Goal: Transaction & Acquisition: Purchase product/service

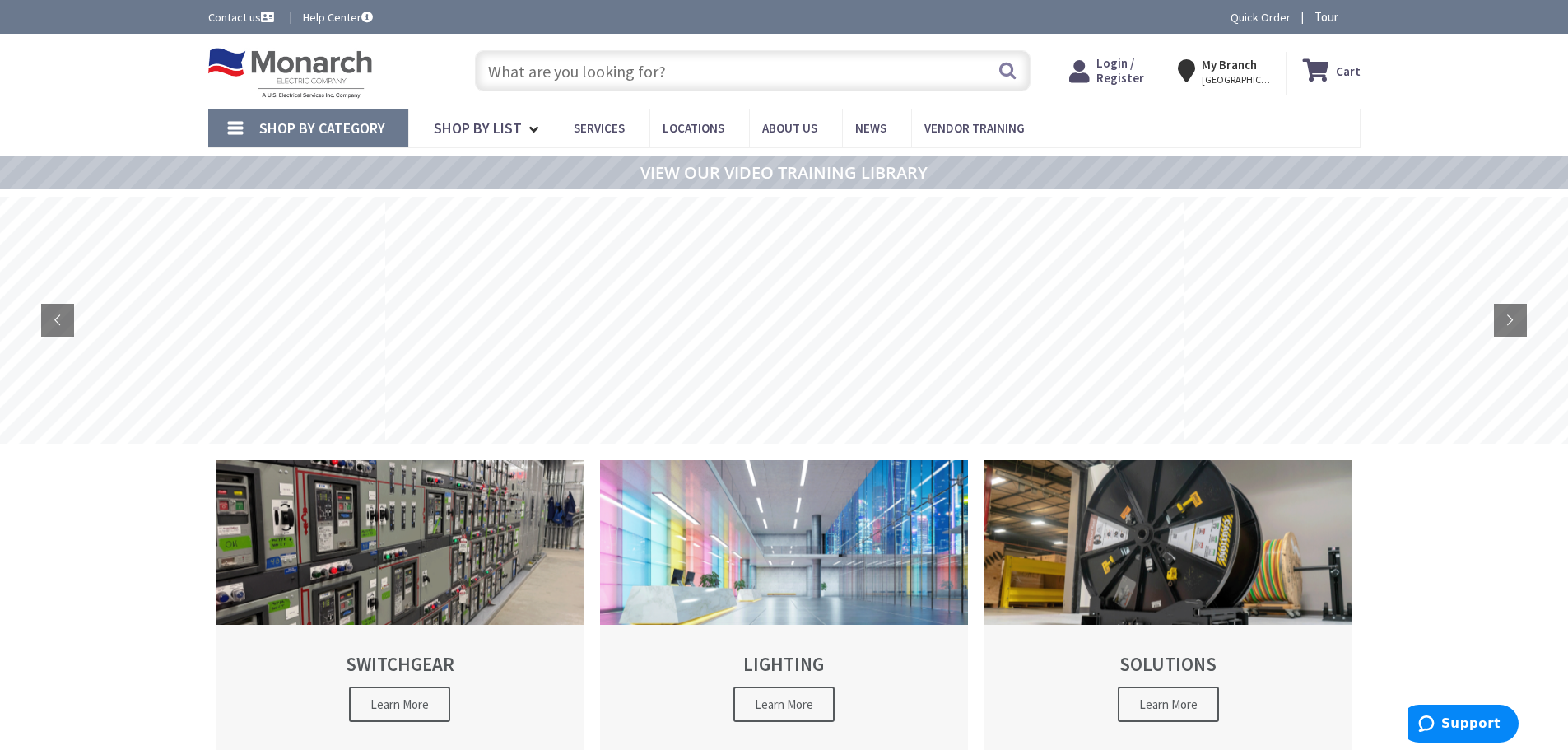
click at [525, 70] on input "text" at bounding box center [752, 71] width 555 height 41
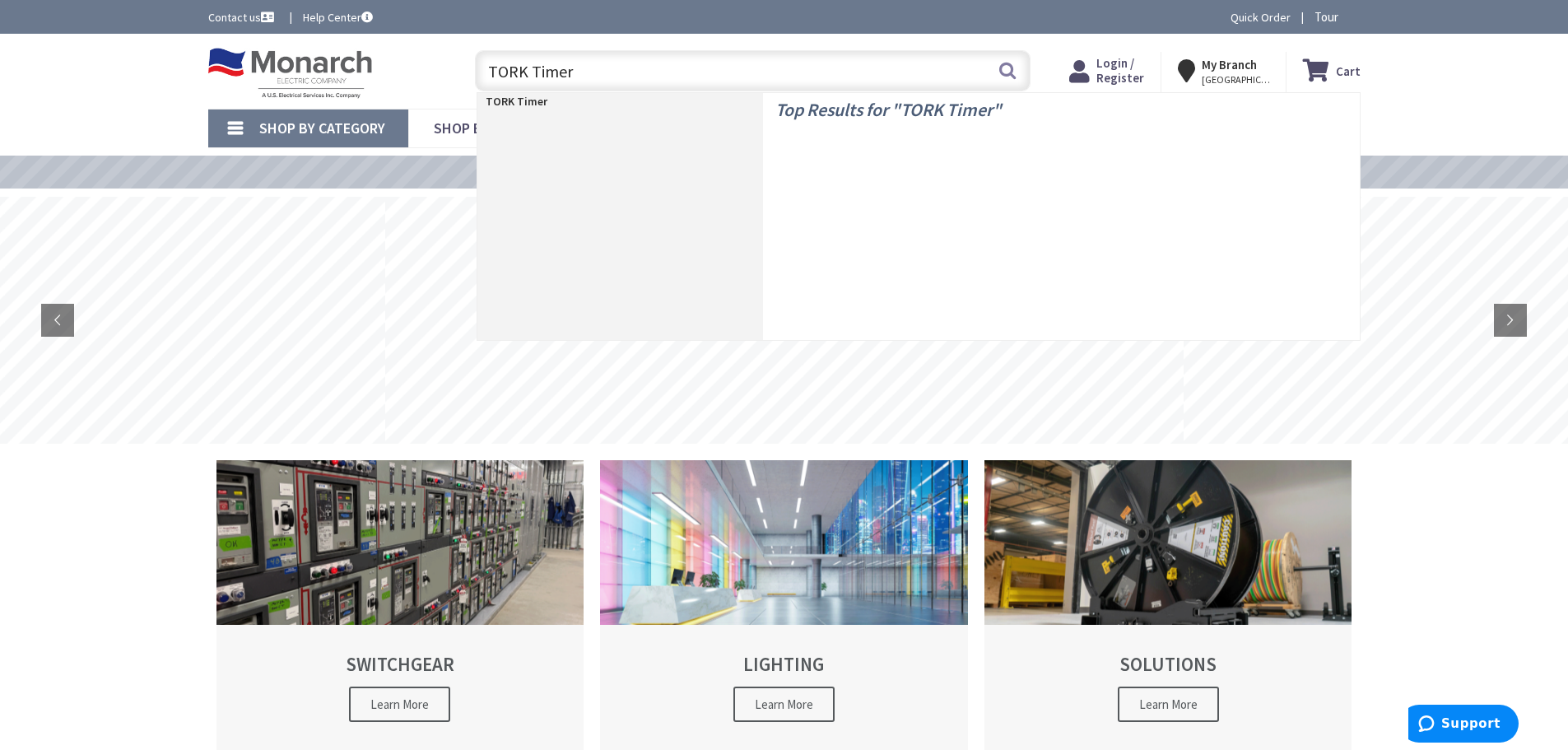
type input "TORK Timers"
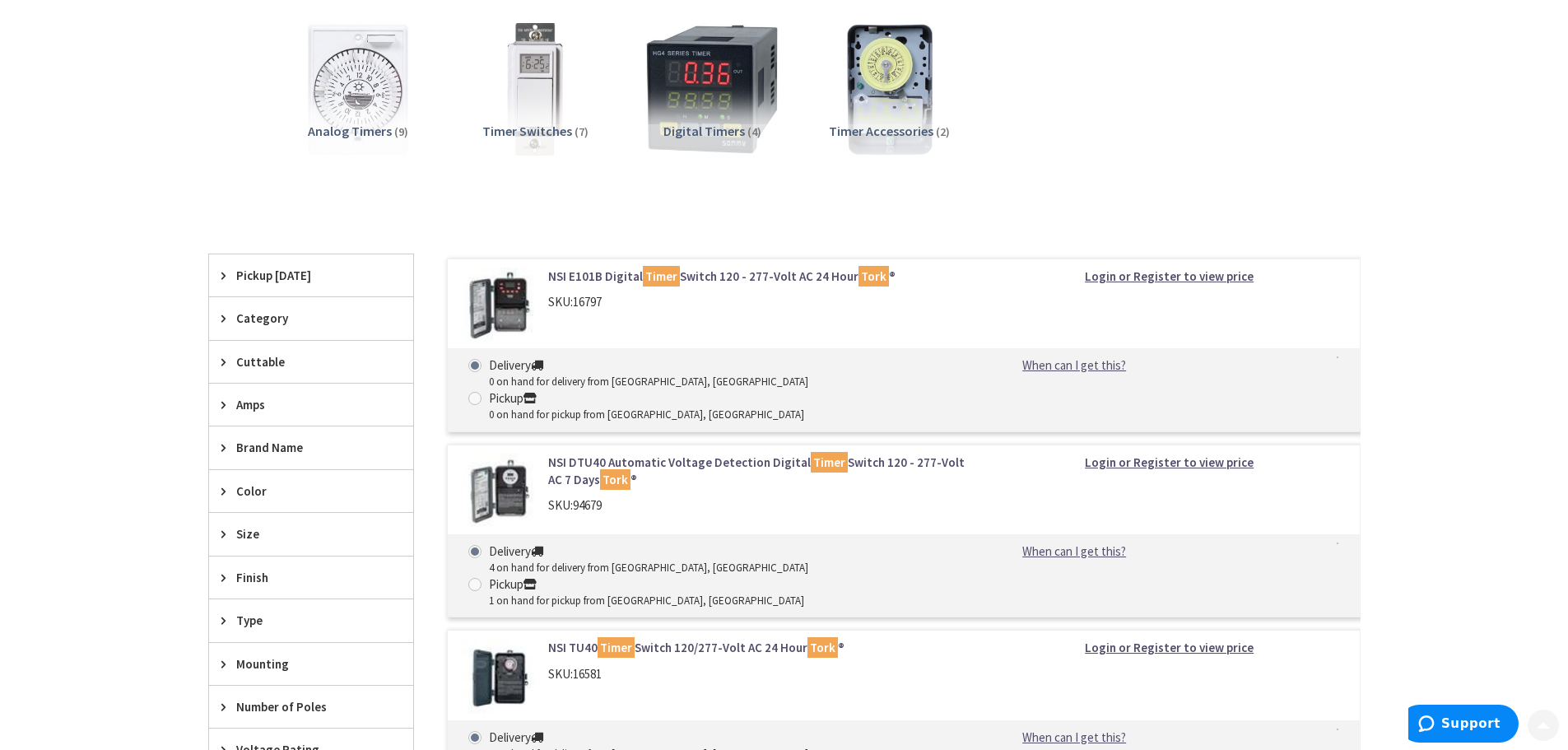
scroll to position [247, 0]
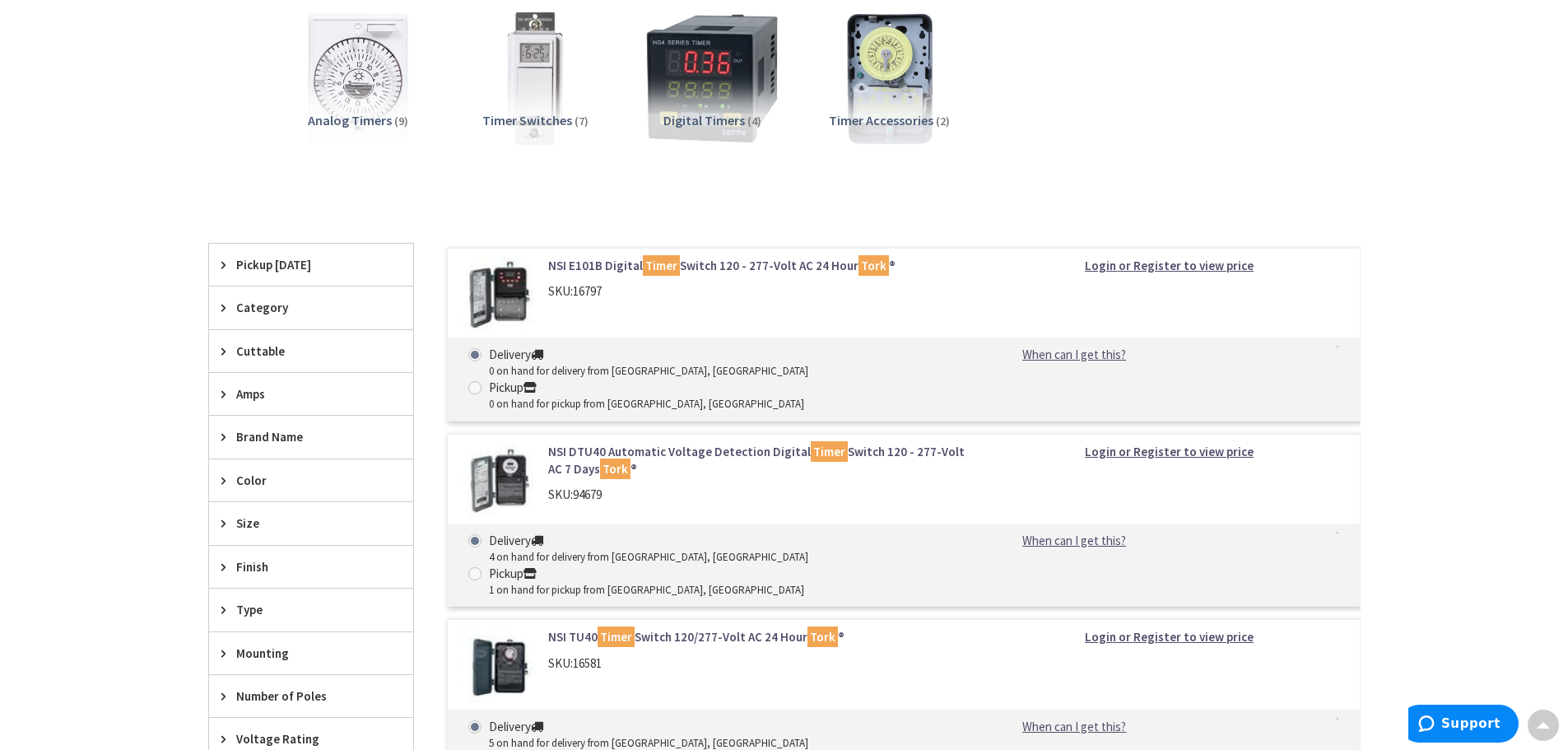
click at [224, 438] on icon at bounding box center [227, 436] width 12 height 12
click at [221, 436] on icon at bounding box center [227, 436] width 12 height 12
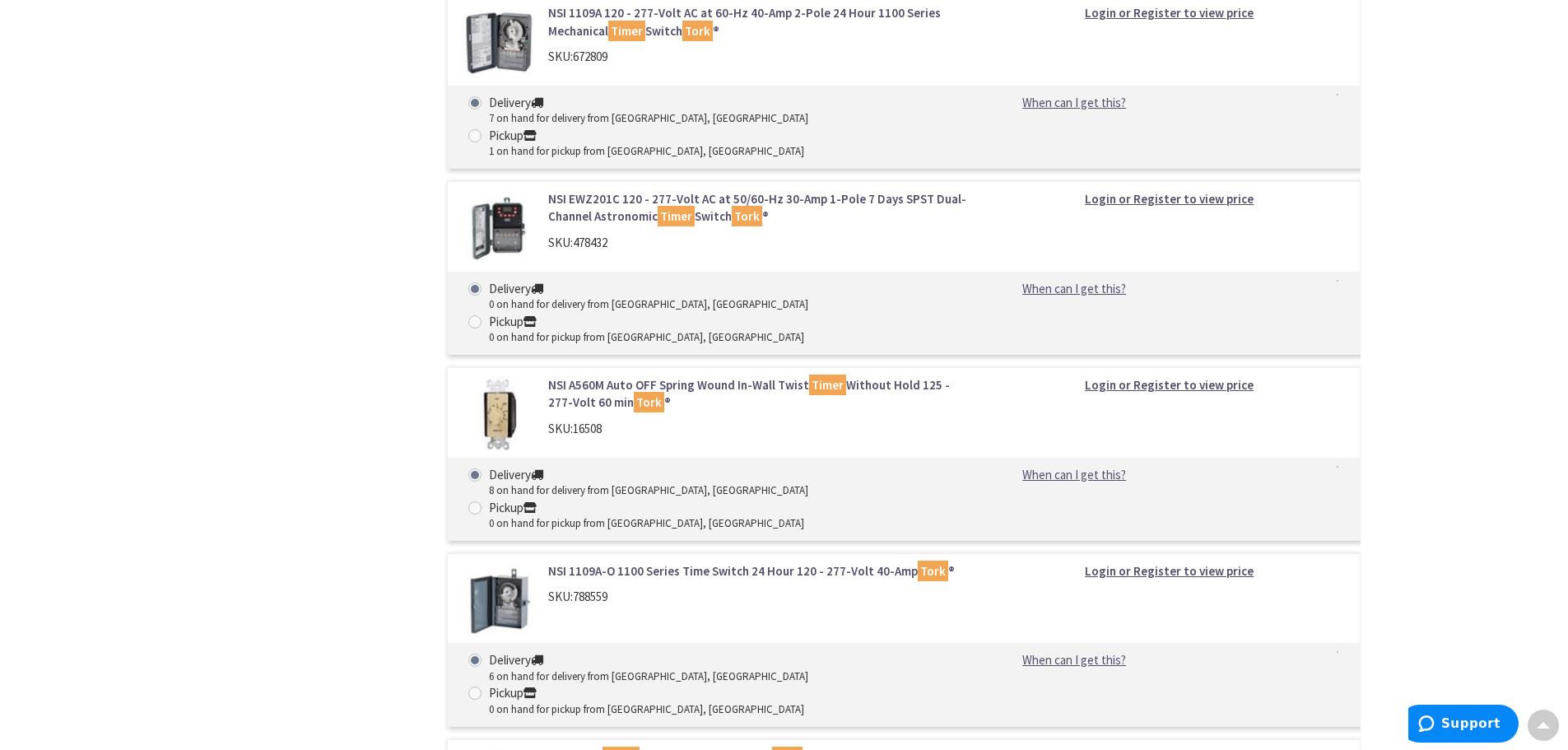
scroll to position [705, 0]
